Goal: Navigation & Orientation: Go to known website

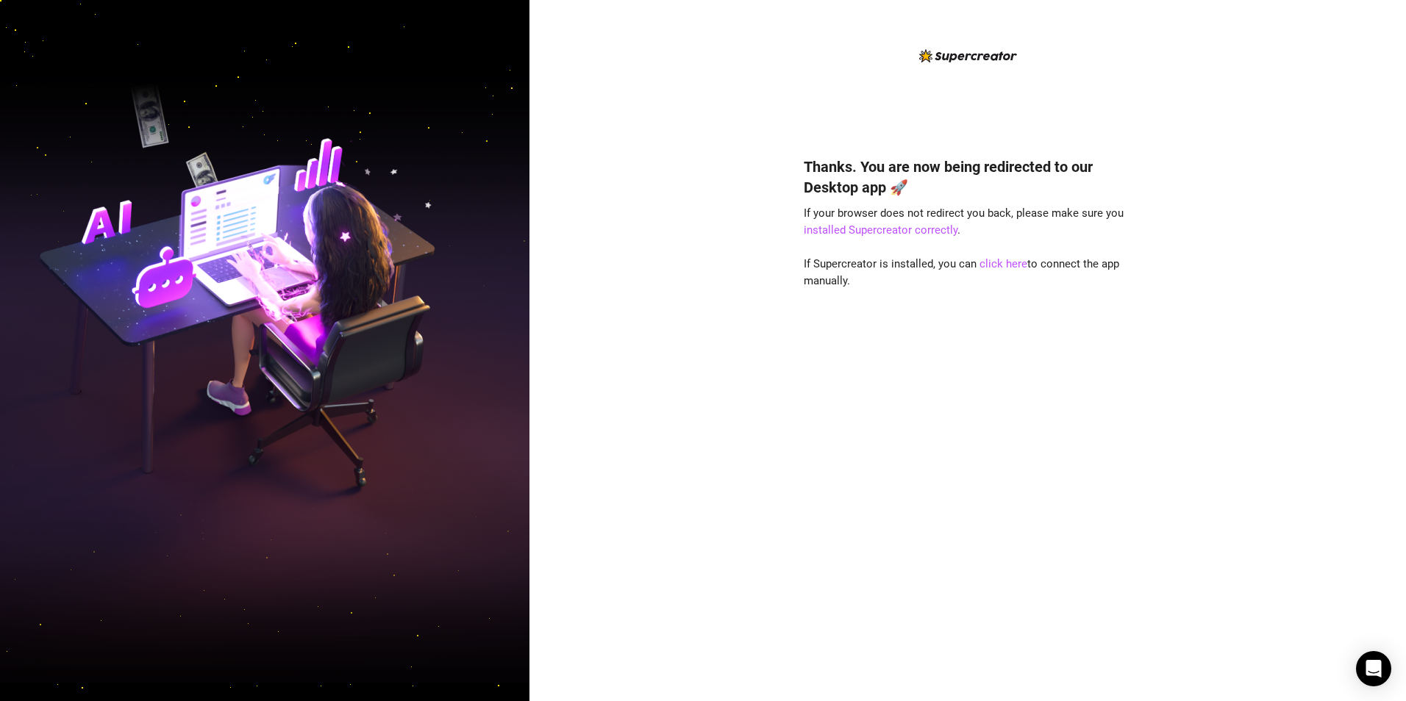
click at [1382, 24] on div "Thanks. You are now being redirected to our Desktop app 🚀 If your browser does …" at bounding box center [967, 350] width 876 height 701
